Goal: Transaction & Acquisition: Book appointment/travel/reservation

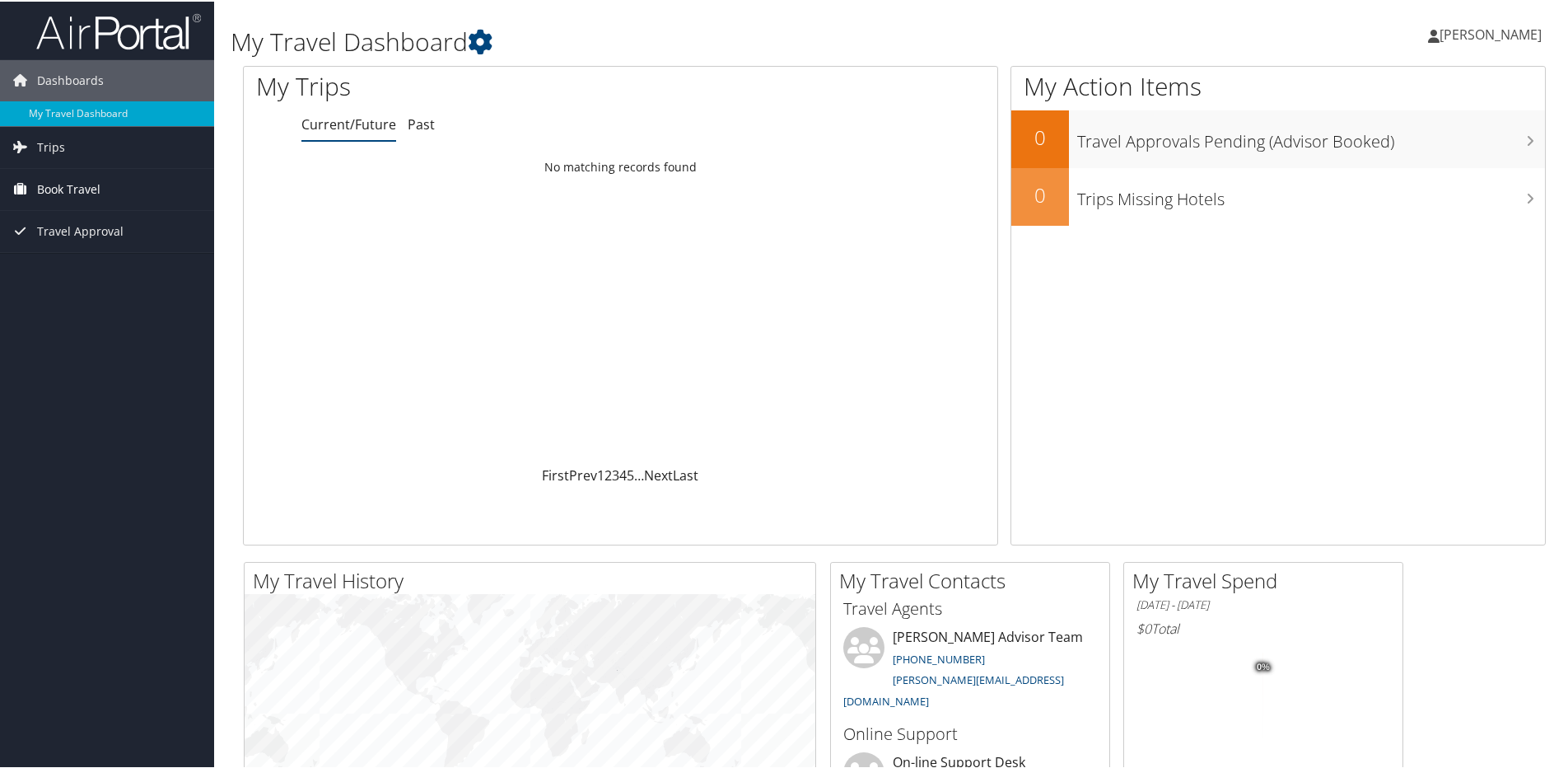
click at [61, 188] on span "Book Travel" at bounding box center [68, 188] width 64 height 41
click at [78, 269] on link "Book/Manage Online Trips" at bounding box center [107, 270] width 214 height 25
click at [57, 147] on span "Trips" at bounding box center [50, 146] width 28 height 41
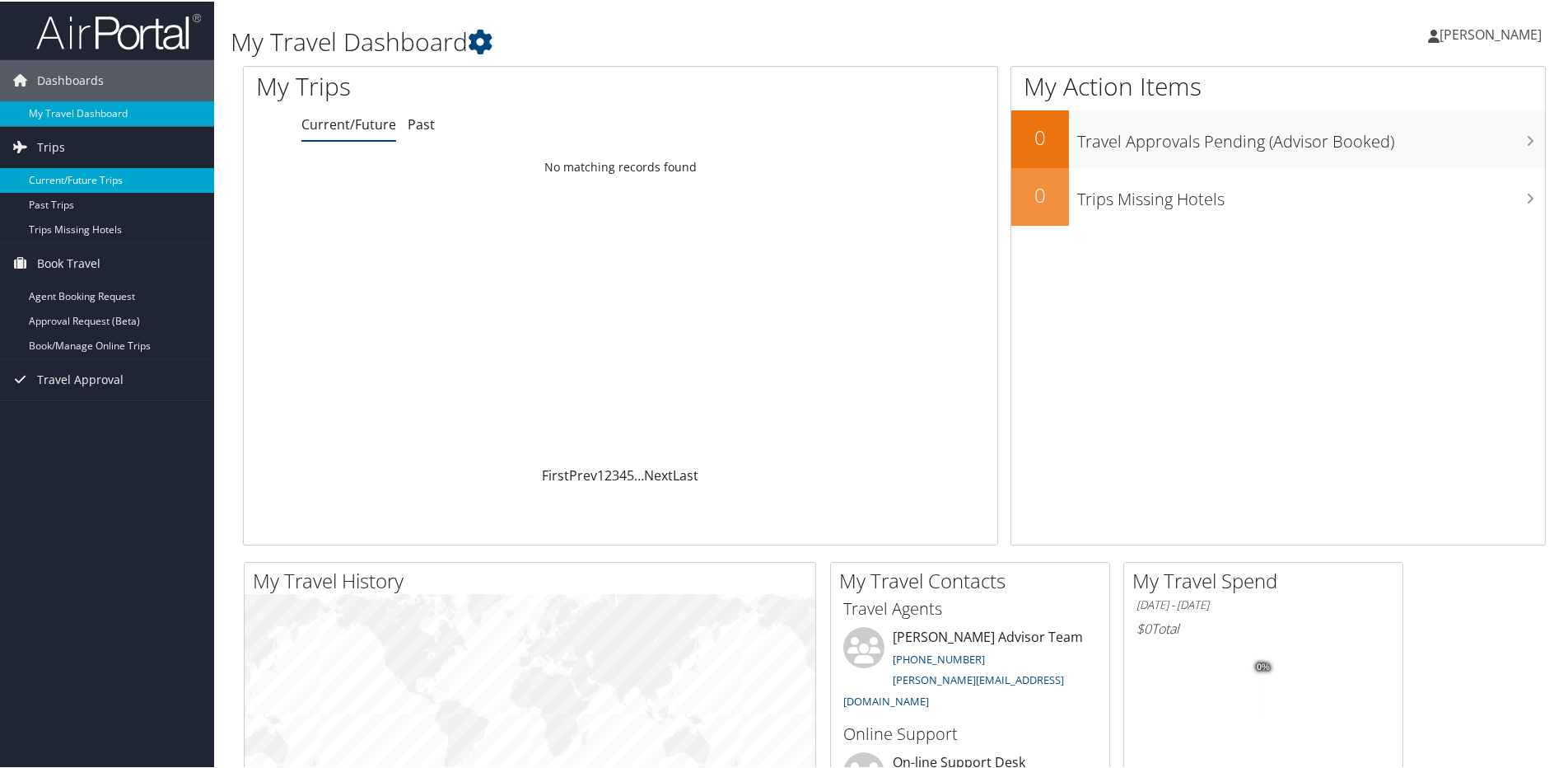
click at [57, 189] on link "Current/Future Trips" at bounding box center [107, 179] width 214 height 25
